Goal: Task Accomplishment & Management: Manage account settings

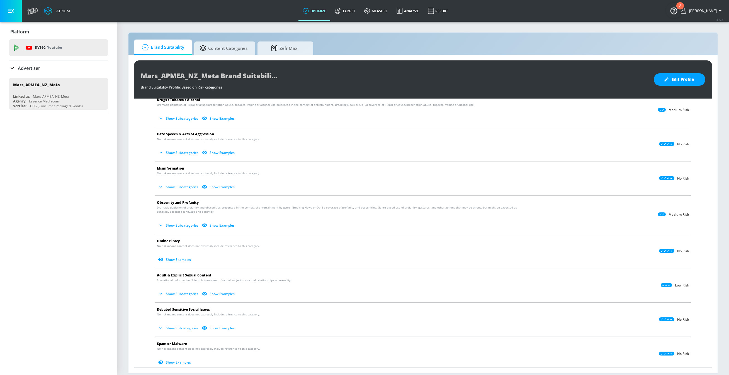
scroll to position [133, 0]
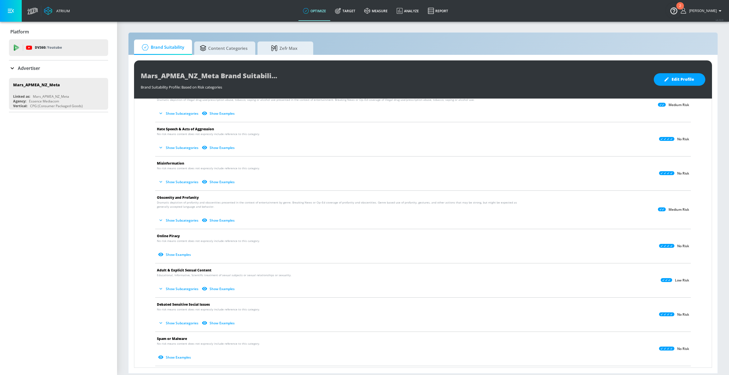
click at [175, 181] on button "Show Subcategories" at bounding box center [179, 181] width 44 height 9
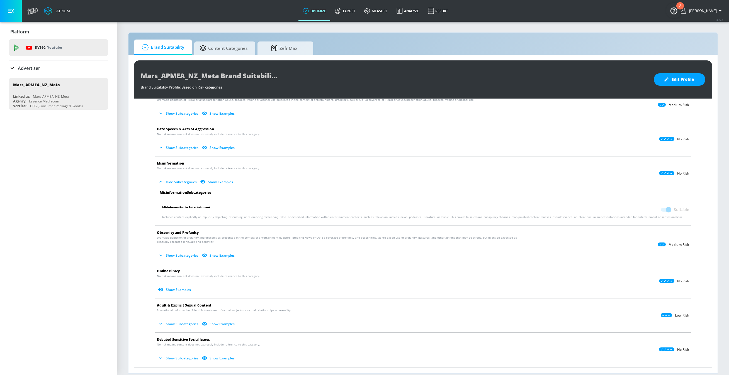
click at [189, 148] on button "Show Subcategories" at bounding box center [179, 147] width 44 height 9
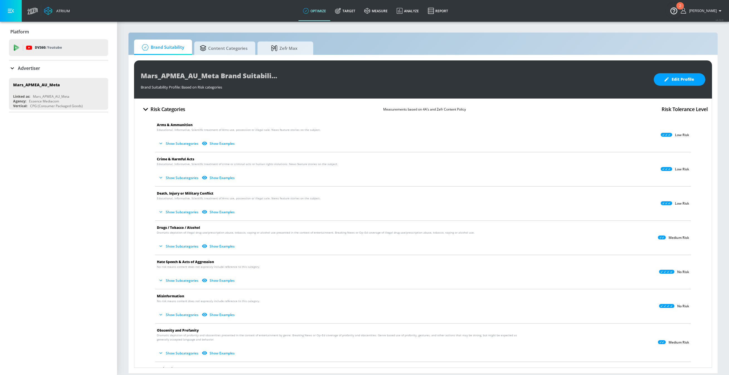
click at [190, 143] on button "Show Subcategories" at bounding box center [179, 143] width 44 height 9
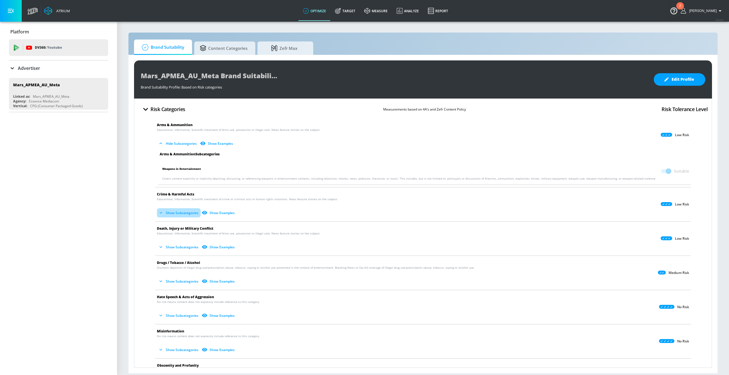
click at [179, 214] on button "Show Subcategories" at bounding box center [179, 212] width 44 height 9
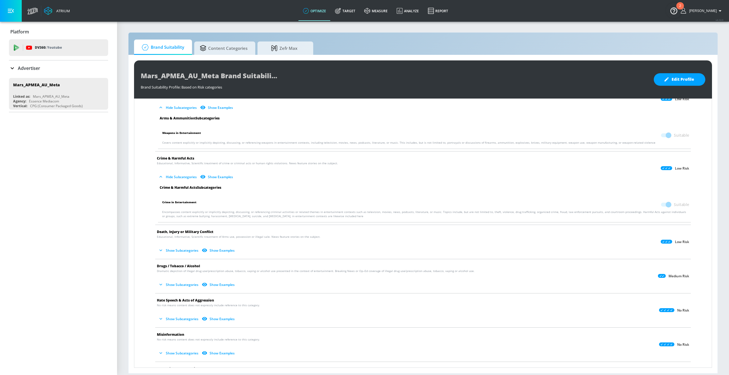
scroll to position [39, 0]
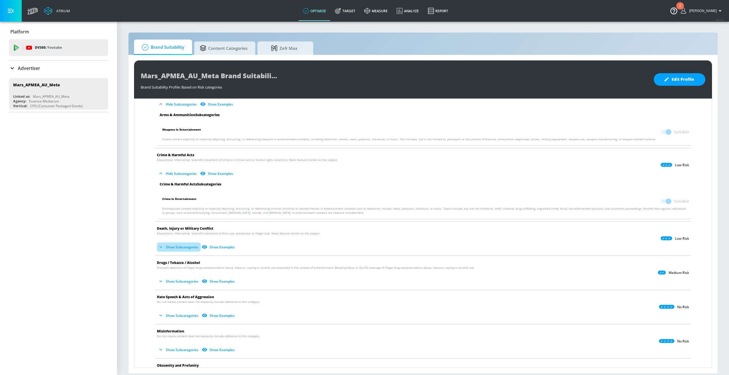
click at [176, 245] on button "Show Subcategories" at bounding box center [179, 247] width 44 height 9
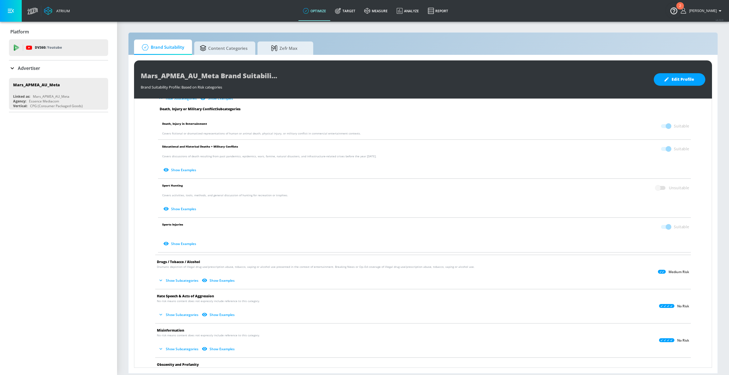
scroll to position [200, 0]
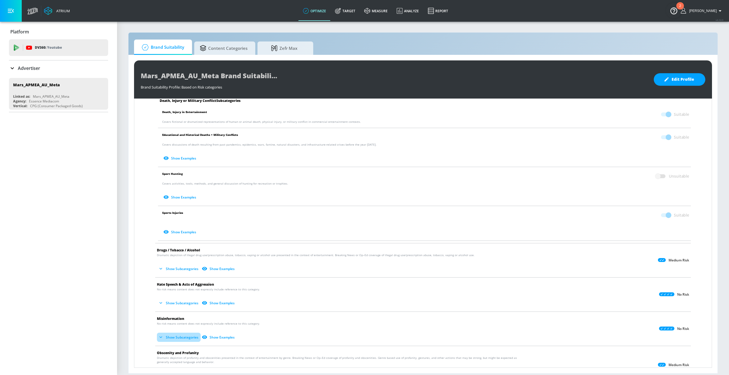
click at [181, 334] on button "Show Subcategories" at bounding box center [179, 337] width 44 height 9
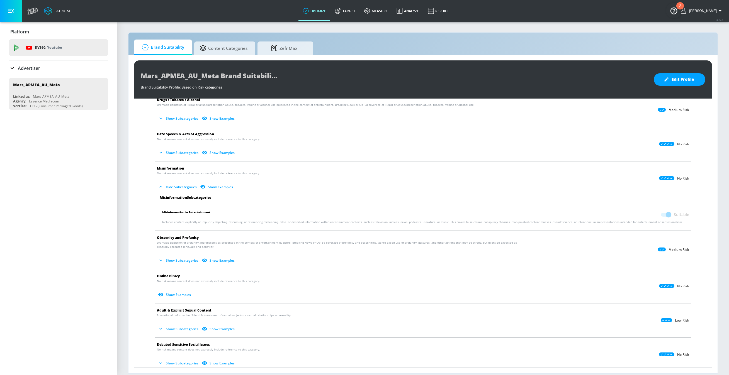
scroll to position [384, 0]
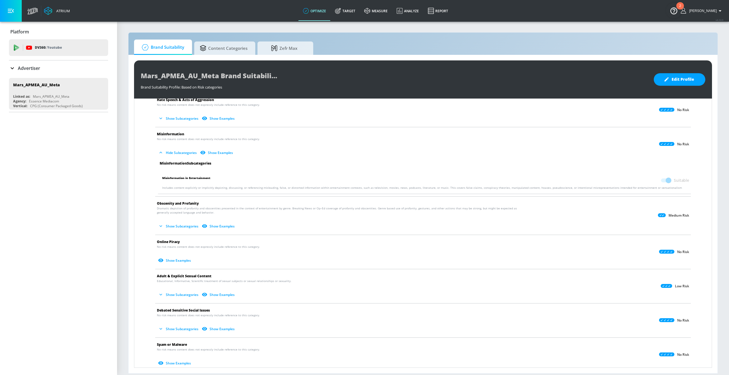
click at [174, 256] on button "Show Examples" at bounding box center [175, 260] width 36 height 9
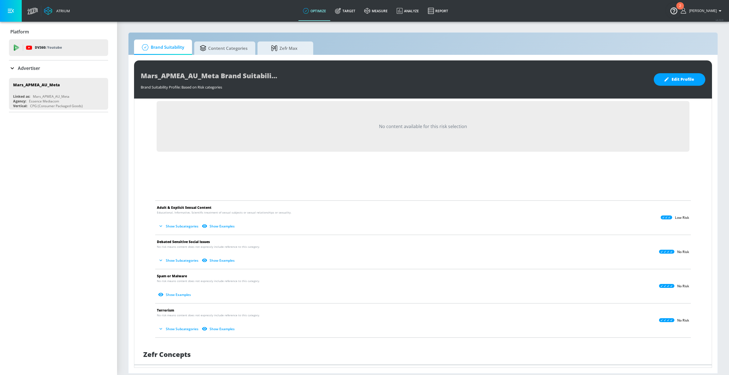
scroll to position [589, 0]
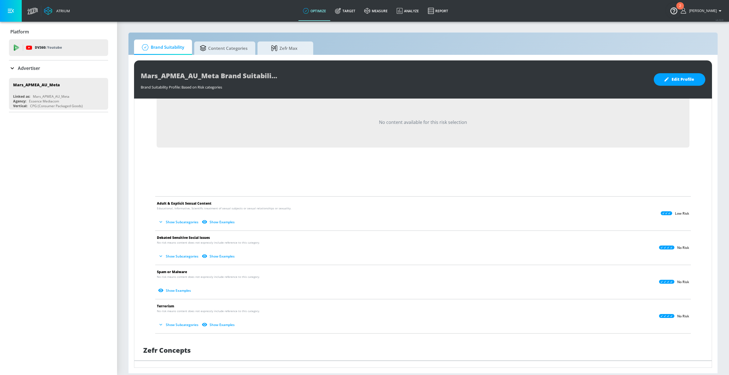
click at [180, 219] on button "Show Subcategories" at bounding box center [179, 221] width 44 height 9
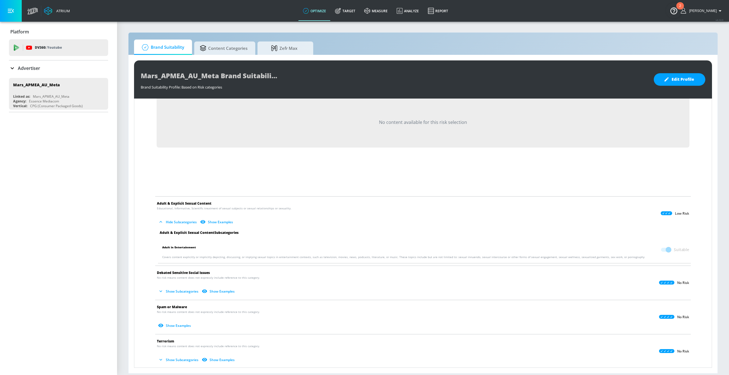
click at [173, 292] on button "Show Subcategories" at bounding box center [179, 291] width 44 height 9
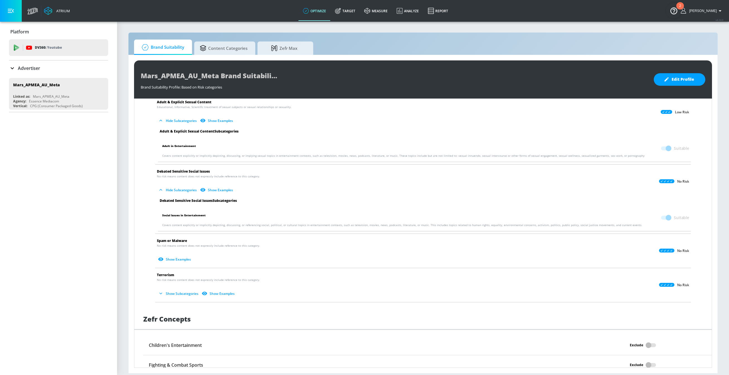
scroll to position [698, 0]
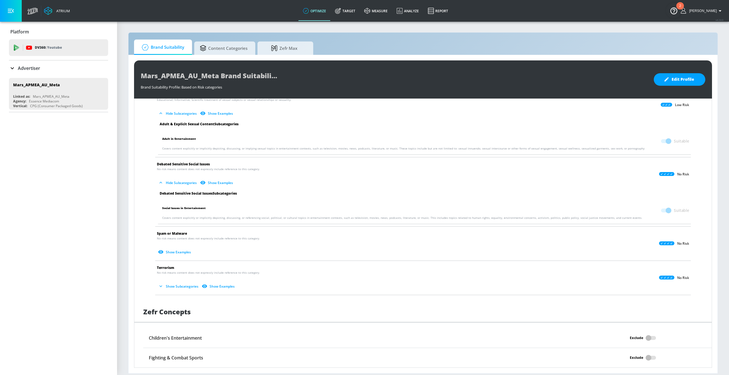
click at [175, 287] on button "Show Subcategories" at bounding box center [179, 286] width 44 height 9
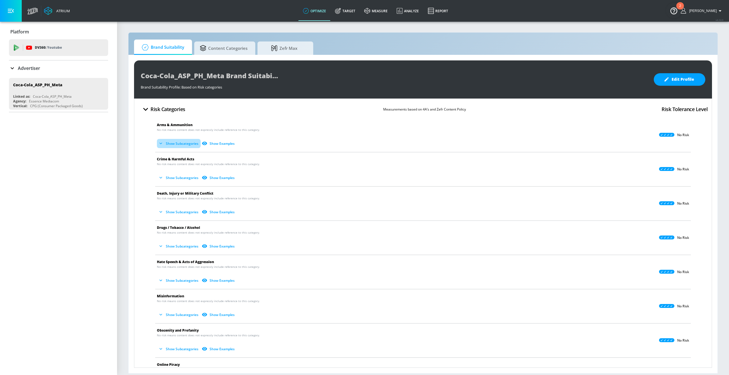
click at [189, 144] on button "Show Subcategories" at bounding box center [179, 143] width 44 height 9
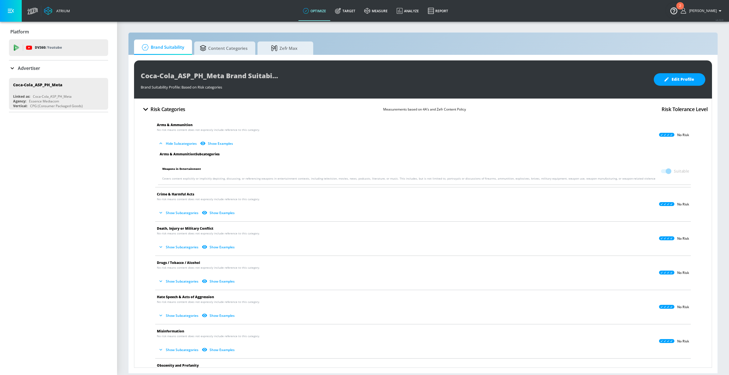
click at [178, 214] on button "Show Subcategories" at bounding box center [179, 212] width 44 height 9
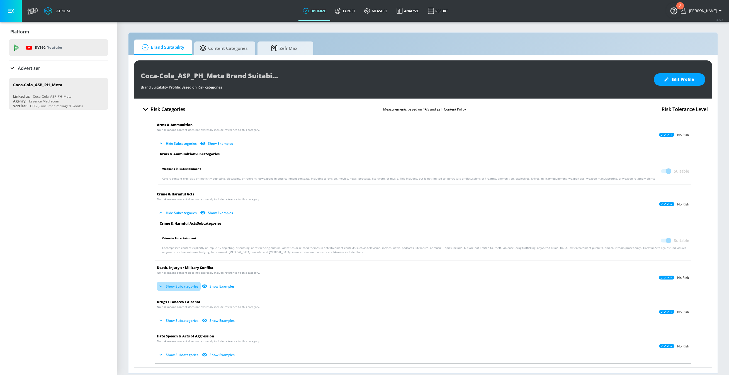
click at [178, 285] on button "Show Subcategories" at bounding box center [179, 286] width 44 height 9
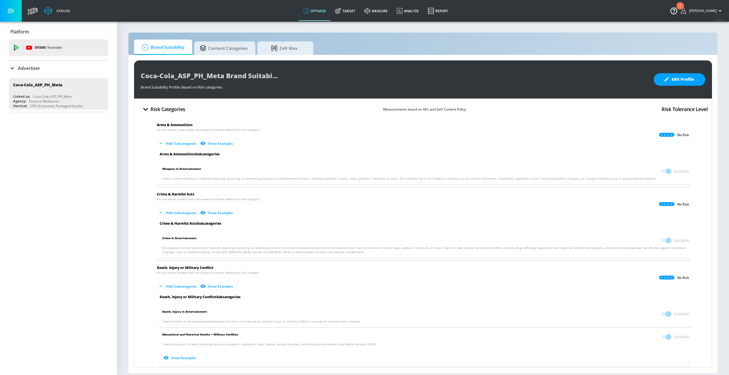
click at [33, 65] on p "Advertiser" at bounding box center [29, 68] width 22 height 6
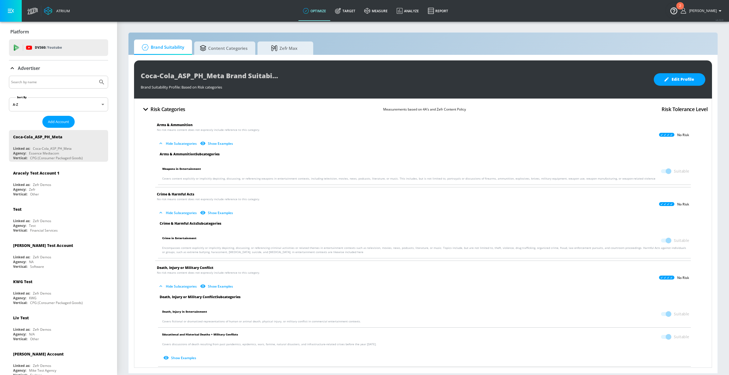
click at [32, 84] on input "Search by name" at bounding box center [53, 82] width 84 height 7
type input "GMI"
click at [96, 76] on button "Submit Search" at bounding box center [102, 82] width 12 height 12
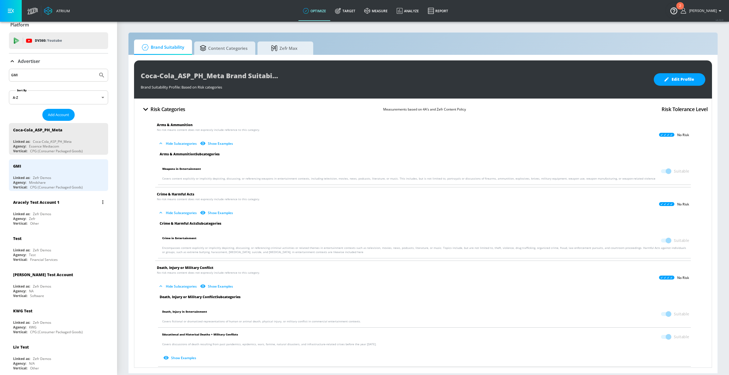
scroll to position [12, 0]
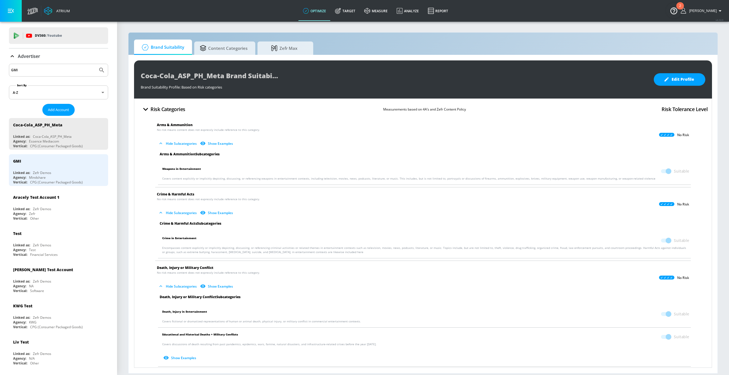
click at [34, 69] on input "GMI" at bounding box center [53, 70] width 84 height 7
click at [96, 64] on button "Submit Search" at bounding box center [102, 70] width 12 height 12
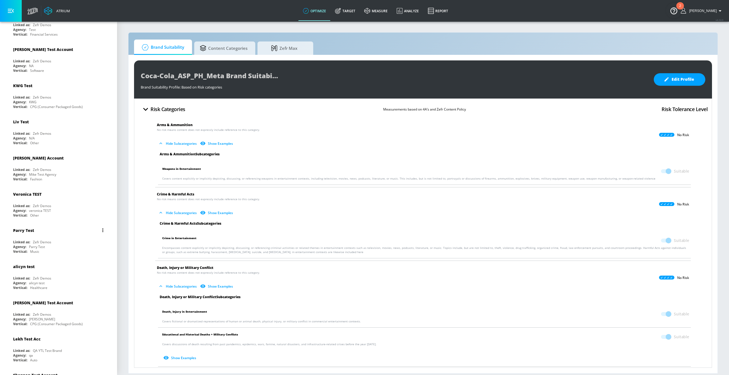
scroll to position [0, 0]
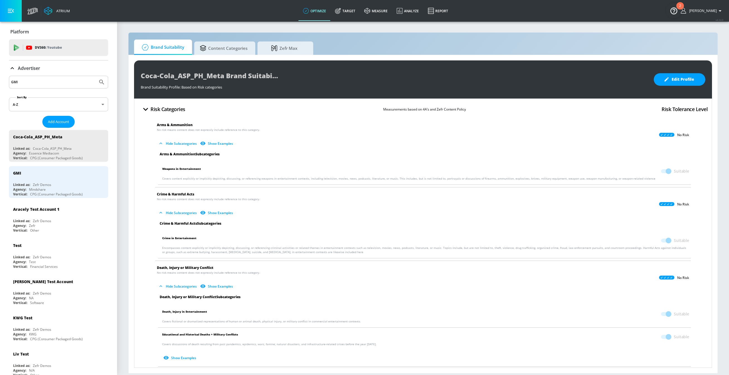
click at [35, 83] on input "GMI" at bounding box center [53, 82] width 84 height 7
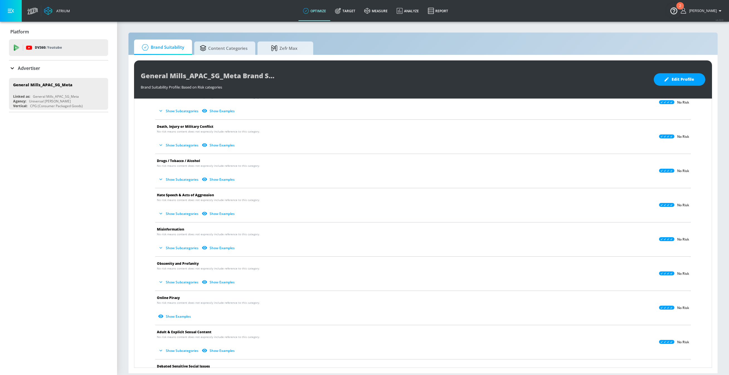
scroll to position [80, 0]
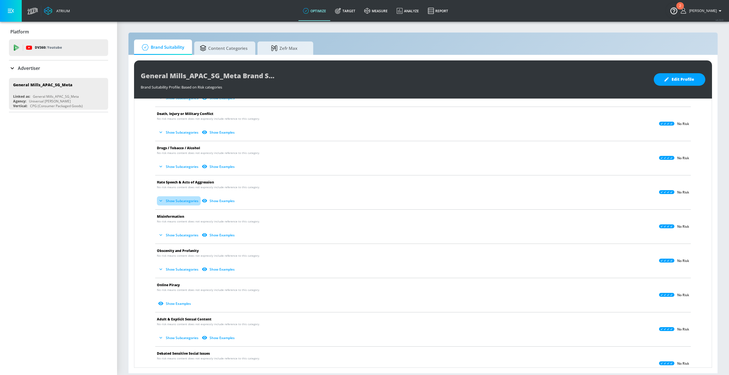
click at [172, 200] on button "Show Subcategories" at bounding box center [179, 200] width 44 height 9
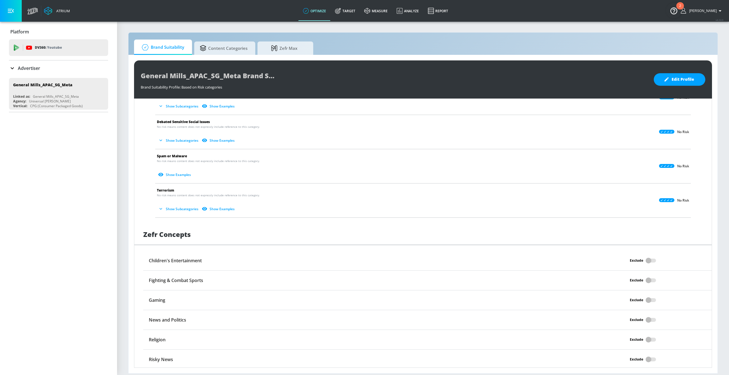
scroll to position [0, 0]
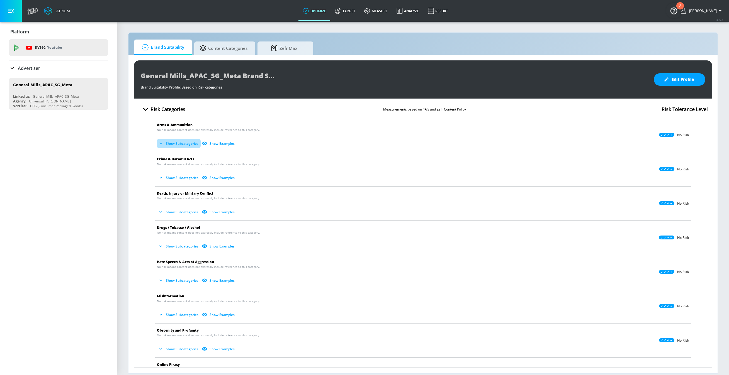
click at [180, 145] on button "Show Subcategories" at bounding box center [179, 143] width 44 height 9
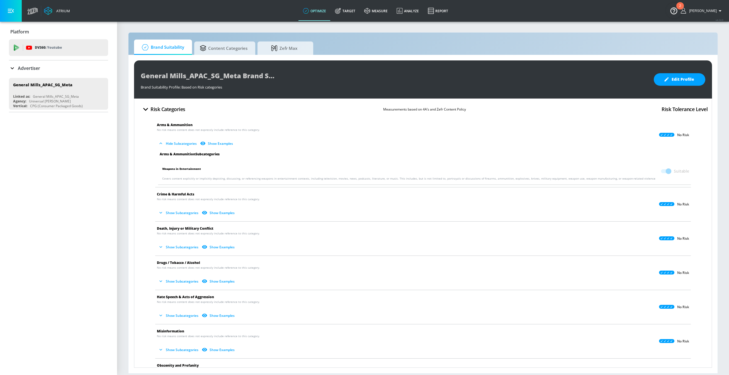
click at [175, 212] on button "Show Subcategories" at bounding box center [179, 212] width 44 height 9
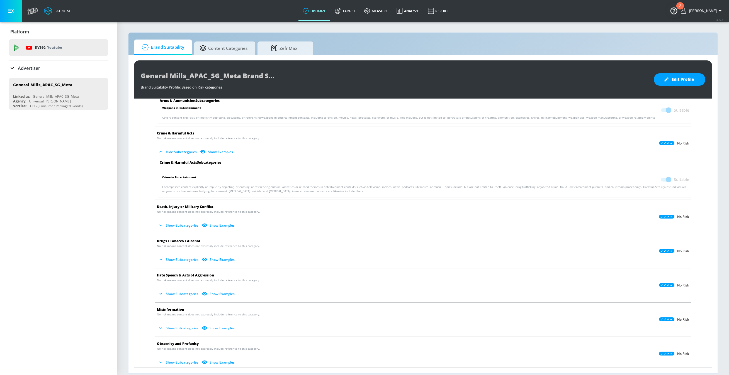
scroll to position [63, 0]
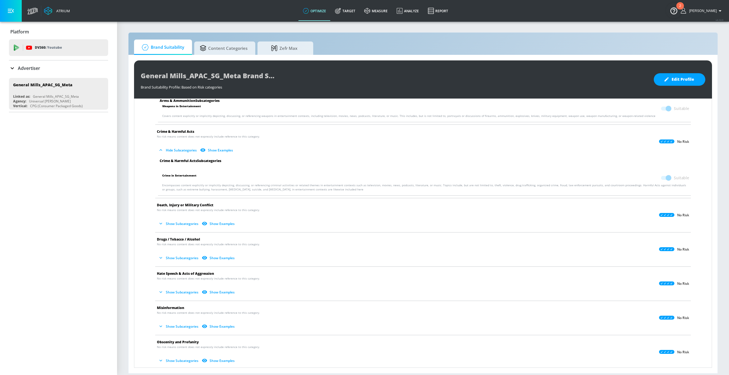
click at [190, 225] on button "Show Subcategories" at bounding box center [179, 223] width 44 height 9
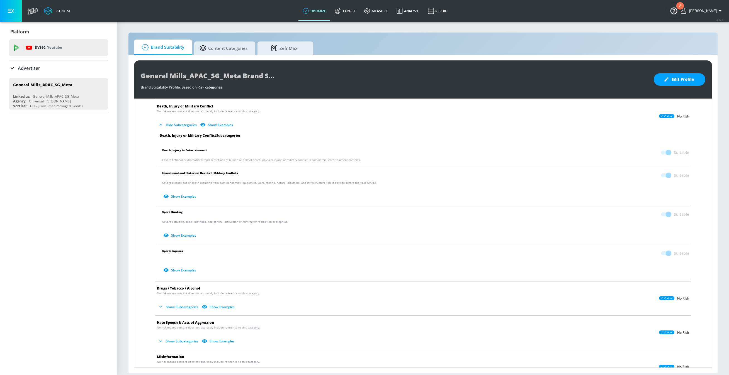
scroll to position [162, 0]
click at [170, 304] on button "Show Subcategories" at bounding box center [179, 306] width 44 height 9
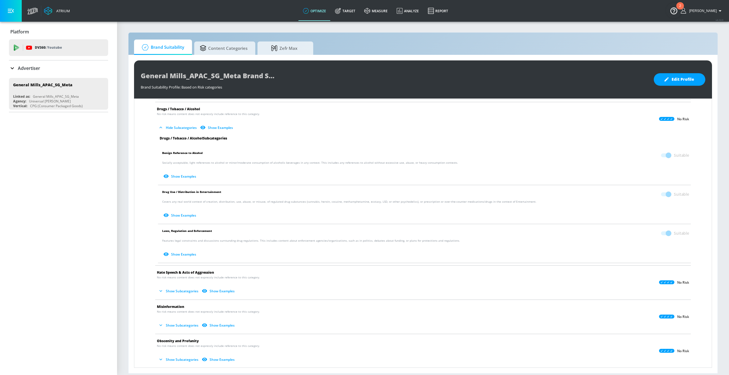
scroll to position [342, 0]
click at [190, 287] on button "Show Subcategories" at bounding box center [179, 289] width 44 height 9
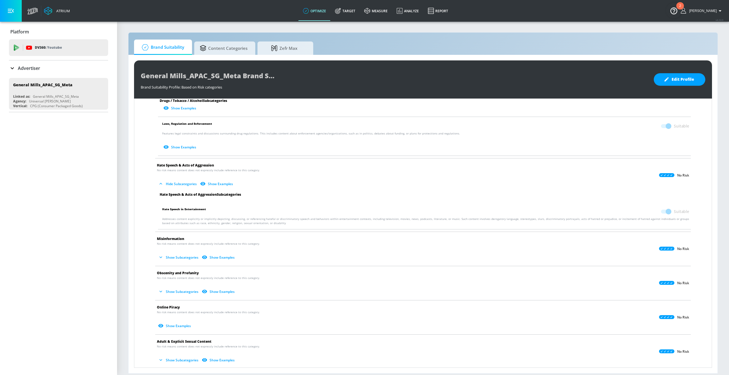
scroll to position [449, 0]
click at [173, 256] on button "Show Subcategories" at bounding box center [179, 256] width 44 height 9
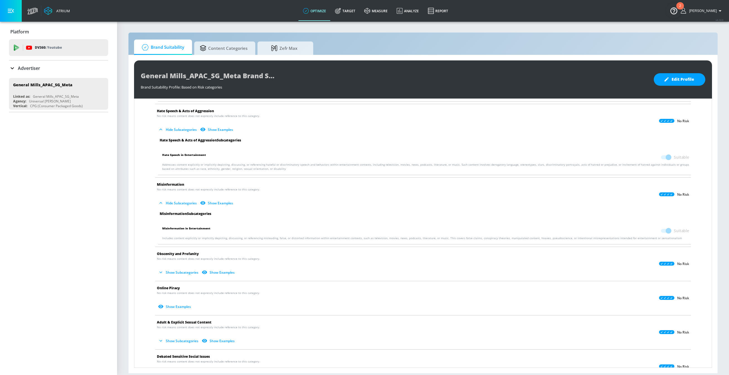
scroll to position [506, 0]
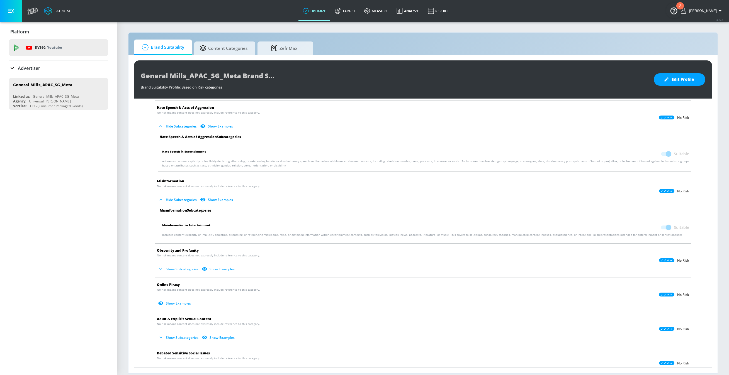
click at [172, 270] on button "Show Subcategories" at bounding box center [179, 269] width 44 height 9
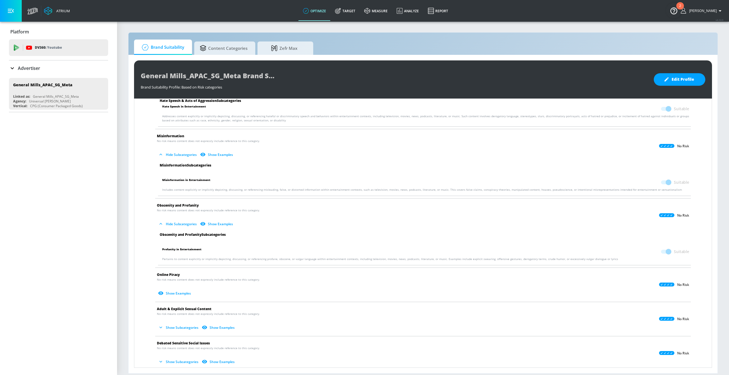
scroll to position [558, 0]
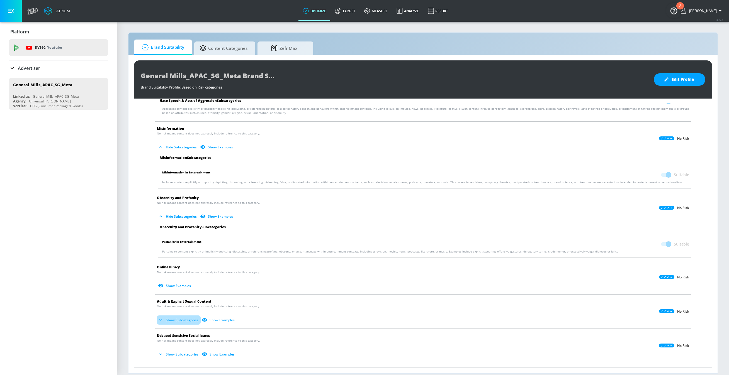
click at [170, 318] on button "Show Subcategories" at bounding box center [179, 320] width 44 height 9
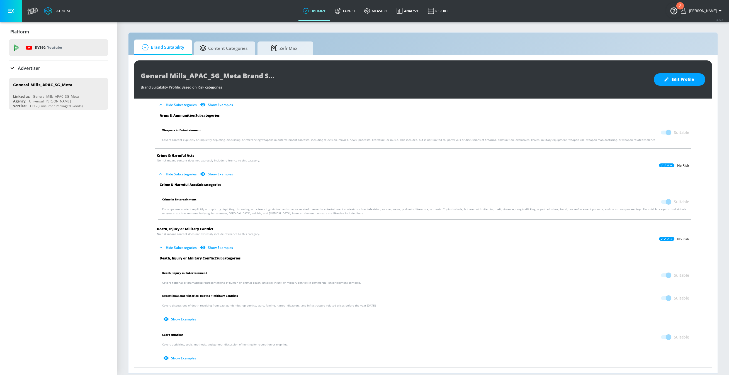
scroll to position [0, 0]
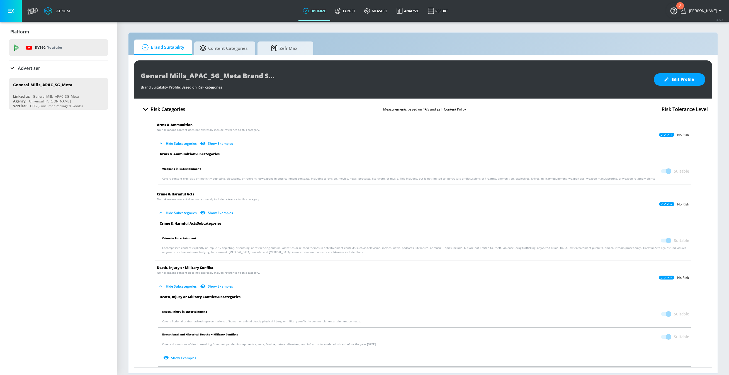
click at [25, 69] on p "Advertiser" at bounding box center [29, 68] width 22 height 6
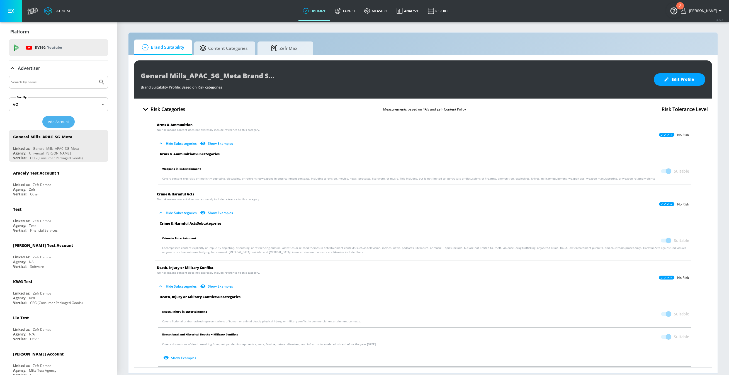
click at [58, 122] on span "Add Account" at bounding box center [58, 122] width 21 height 6
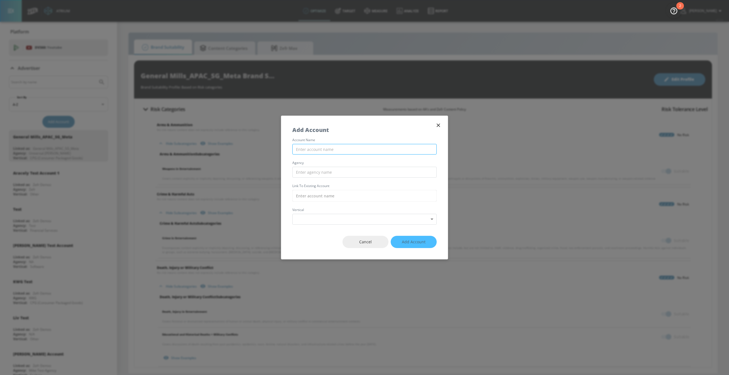
click at [329, 151] on input "text" at bounding box center [364, 149] width 144 height 11
type input "test"
click at [327, 179] on div "account name test agency Link to Existing Account vertical Select Vertical ​" at bounding box center [364, 181] width 167 height 86
click at [327, 175] on input "text" at bounding box center [364, 172] width 144 height 11
type input "test"
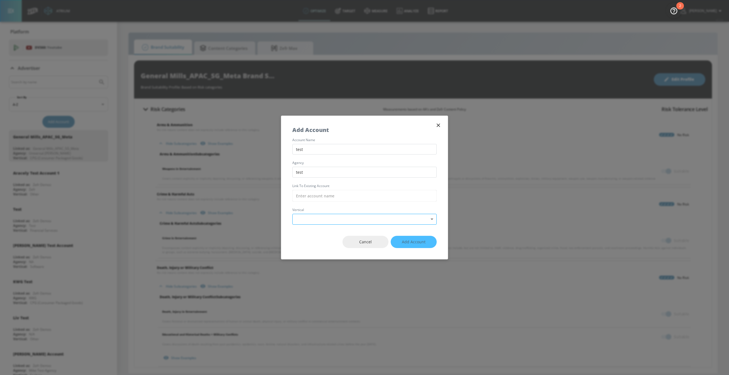
click at [312, 220] on body "Atrium optimize Target measure Analyze Report optimize Target measure Analyze R…" at bounding box center [364, 187] width 729 height 375
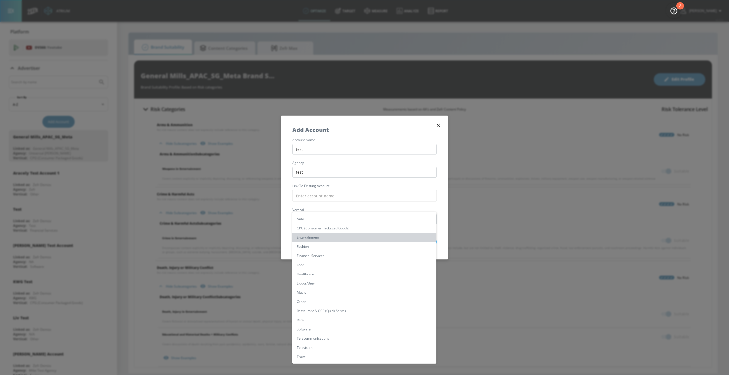
click at [314, 235] on li "Entertainment" at bounding box center [364, 237] width 144 height 9
type input "[object Object]"
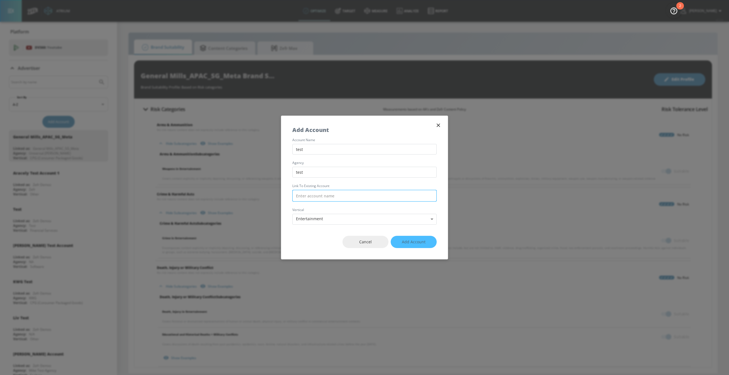
click at [352, 197] on input "text" at bounding box center [364, 196] width 144 height 12
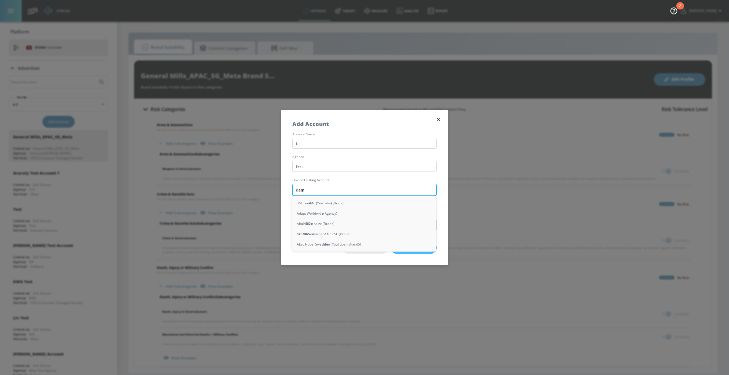
type input "demo"
click at [325, 211] on div "Zefr (Brand)" at bounding box center [364, 213] width 144 height 10
type input "Zefr (Brand)"
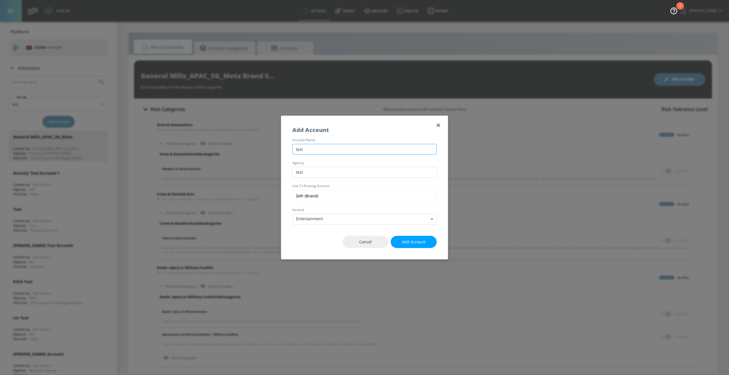
click at [322, 145] on input "test" at bounding box center [364, 149] width 144 height 11
click at [322, 150] on input "test" at bounding box center [364, 149] width 144 height 11
type input "test 123"
click at [412, 244] on span "Add Account" at bounding box center [414, 242] width 24 height 7
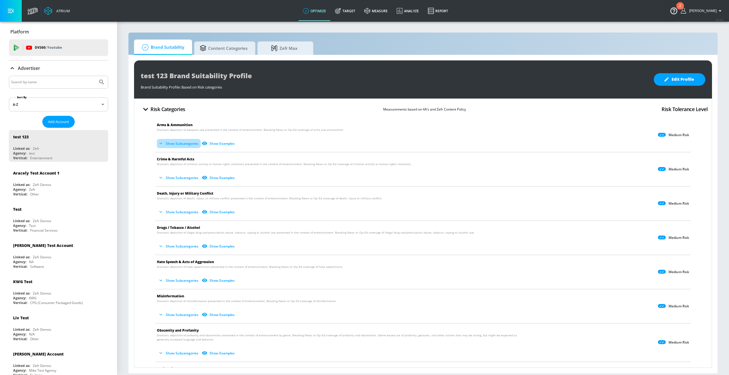
click at [190, 143] on button "Show Subcategories" at bounding box center [179, 143] width 44 height 9
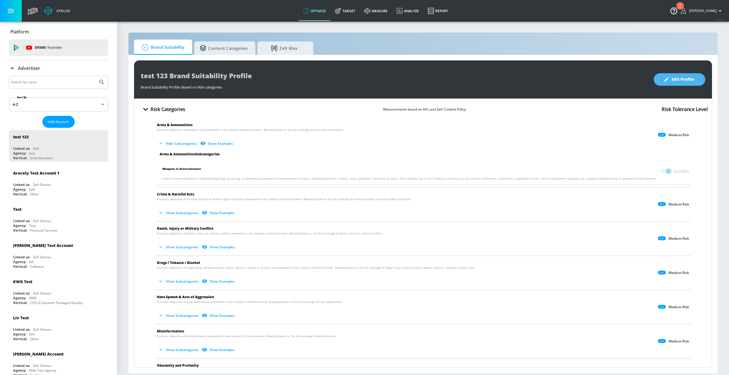
click at [675, 80] on span "Edit Profile" at bounding box center [678, 79] width 29 height 7
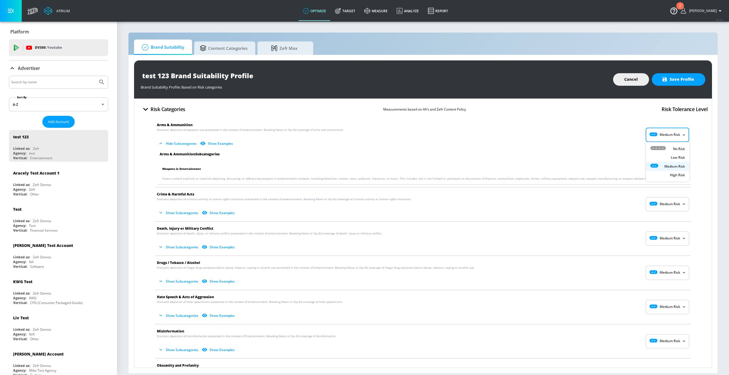
click at [658, 136] on body "Atrium optimize Target measure Analyze Report optimize Target measure Analyze R…" at bounding box center [364, 187] width 729 height 375
click at [654, 151] on div at bounding box center [657, 149] width 15 height 6
checkbox input "false"
type input "MINIMAL"
click at [662, 170] on input "Unsuitable" at bounding box center [658, 171] width 32 height 11
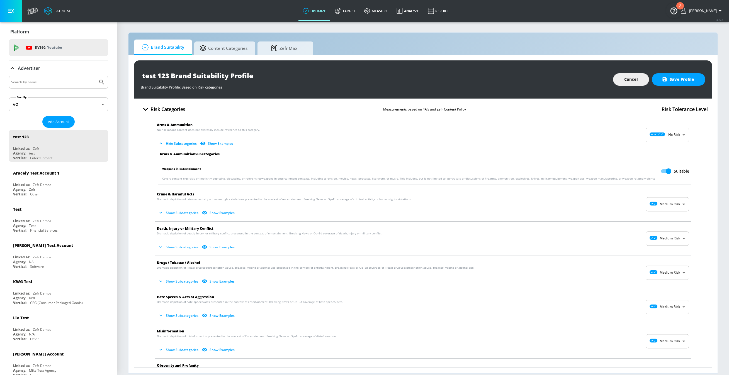
click at [663, 170] on input "Suitable" at bounding box center [668, 171] width 32 height 11
checkbox input "false"
click at [666, 135] on body "Atrium optimize Target measure Analyze Report optimize Target measure Analyze R…" at bounding box center [364, 187] width 729 height 375
click at [664, 151] on div at bounding box center [657, 149] width 15 height 6
click at [665, 136] on body "Atrium optimize Target measure Analyze Report optimize Target measure Analyze R…" at bounding box center [364, 187] width 729 height 375
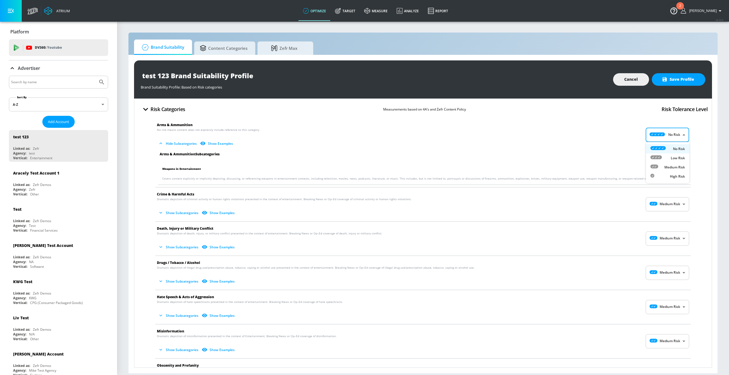
click at [657, 158] on icon at bounding box center [655, 157] width 11 height 4
click at [663, 138] on body "Atrium optimize Target measure Analyze Report optimize Target measure Analyze R…" at bounding box center [364, 187] width 729 height 375
click at [666, 149] on div "No Risk" at bounding box center [667, 149] width 35 height 6
type input "MINIMAL"
click at [664, 132] on body "Atrium optimize Target measure Analyze Report optimize Target measure Analyze R…" at bounding box center [364, 187] width 729 height 375
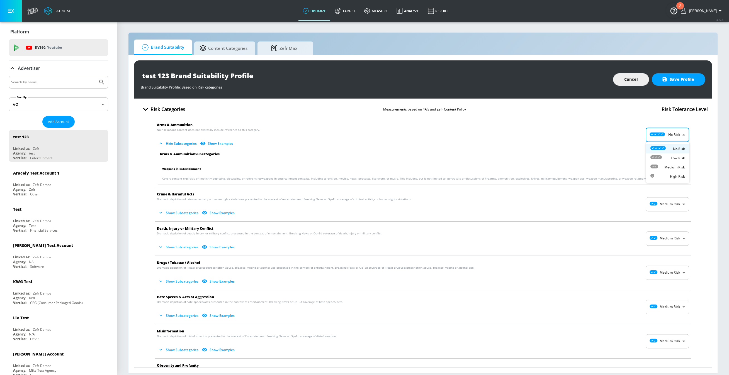
click at [619, 151] on div at bounding box center [364, 187] width 729 height 375
click at [629, 77] on span "Cancel" at bounding box center [631, 79] width 14 height 7
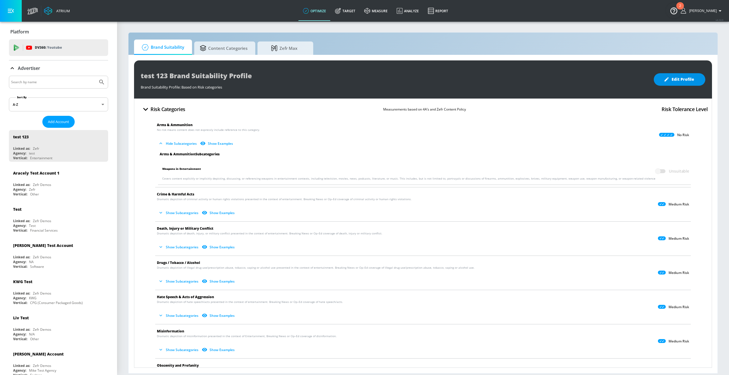
checkbox input "true"
click at [102, 136] on icon "list of Advertiser" at bounding box center [102, 137] width 1 height 4
click at [83, 155] on li "Delete" at bounding box center [78, 158] width 55 height 10
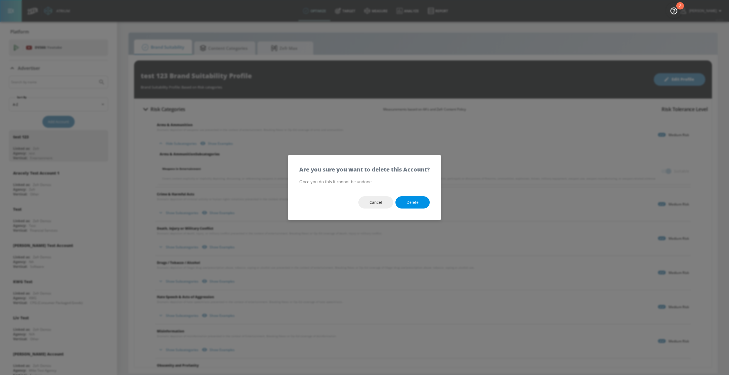
click at [417, 203] on span "Delete" at bounding box center [412, 202] width 12 height 7
